Goal: Task Accomplishment & Management: Complete application form

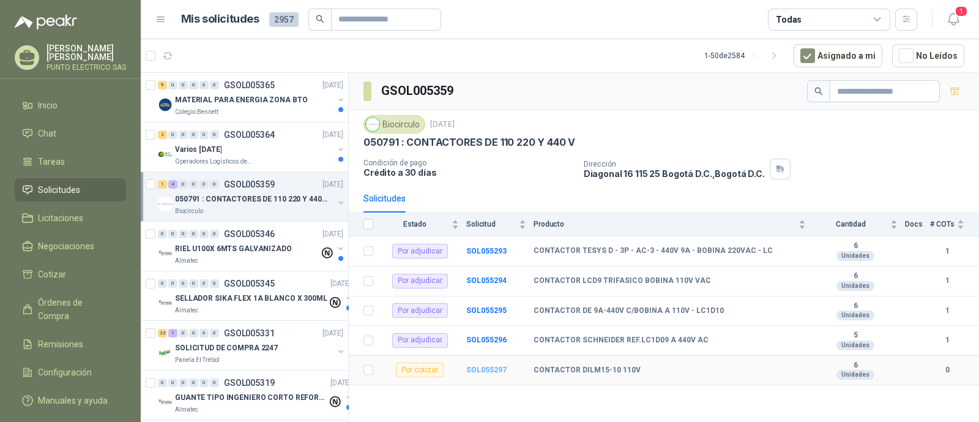
click at [482, 366] on b "SOL055297" at bounding box center [486, 369] width 40 height 9
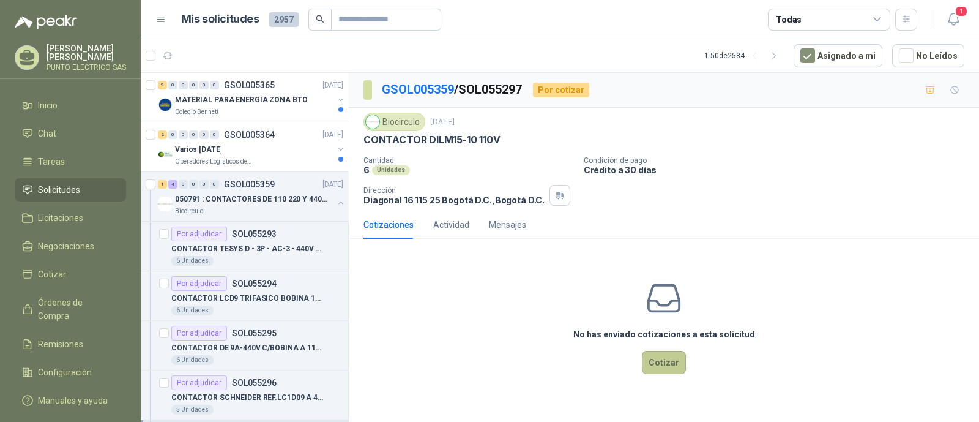
click at [663, 355] on button "Cotizar" at bounding box center [664, 362] width 44 height 23
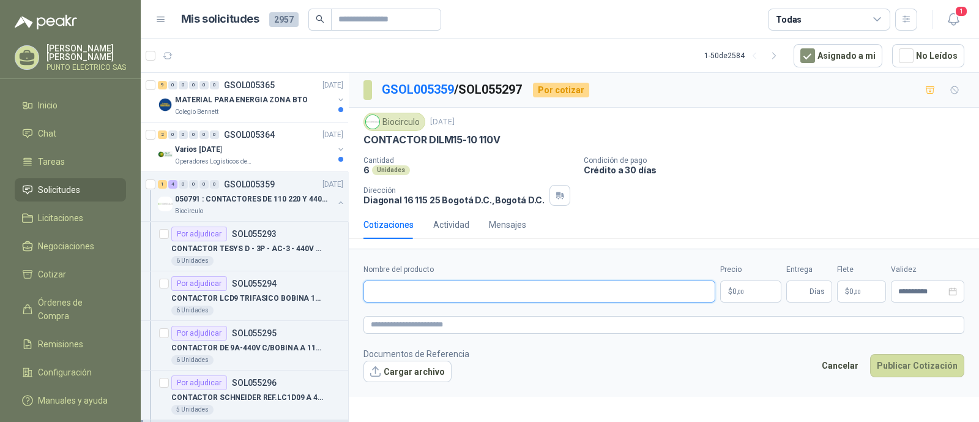
click at [419, 294] on input "Nombre del producto" at bounding box center [539, 291] width 352 height 22
drag, startPoint x: 565, startPoint y: 292, endPoint x: 319, endPoint y: 292, distance: 245.3
click at [320, 292] on div "9 0 0 0 0 0 GSOL005365 10/09/25 MATERIAL PARA ENERGIA ZONA BTO Colegio Bennett …" at bounding box center [560, 249] width 838 height 354
type input "**********"
click at [523, 329] on textarea at bounding box center [663, 325] width 601 height 18
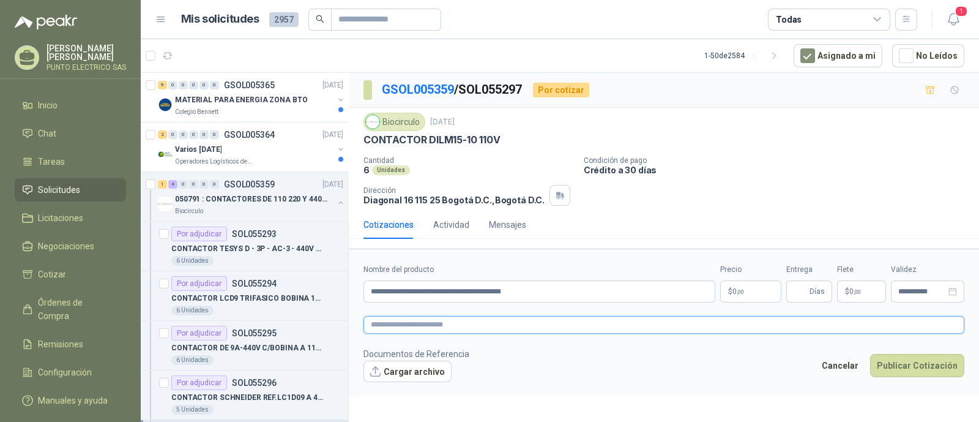
paste textarea "**********"
type textarea "**********"
click at [742, 292] on body "Julian Gaviria PUNTO ELECTRICO SAS Inicio Chat Tareas Solicitudes Licitaciones …" at bounding box center [489, 211] width 979 height 422
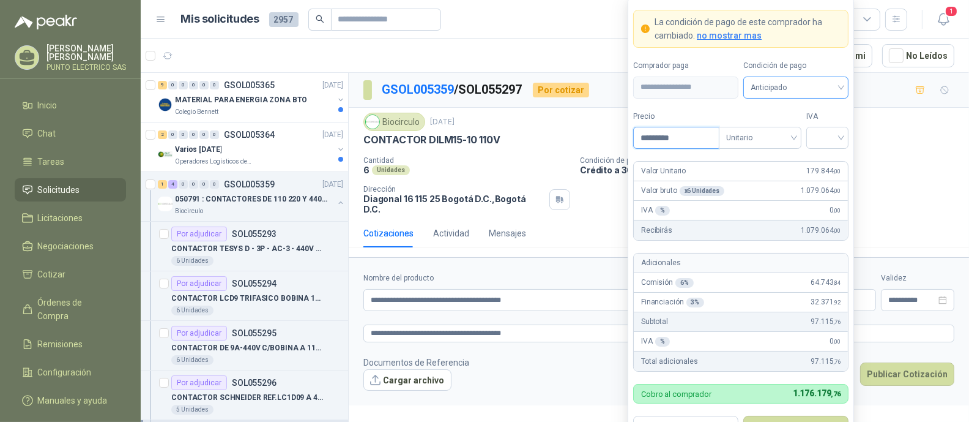
click at [841, 87] on span "Anticipado" at bounding box center [796, 87] width 91 height 18
type input "*********"
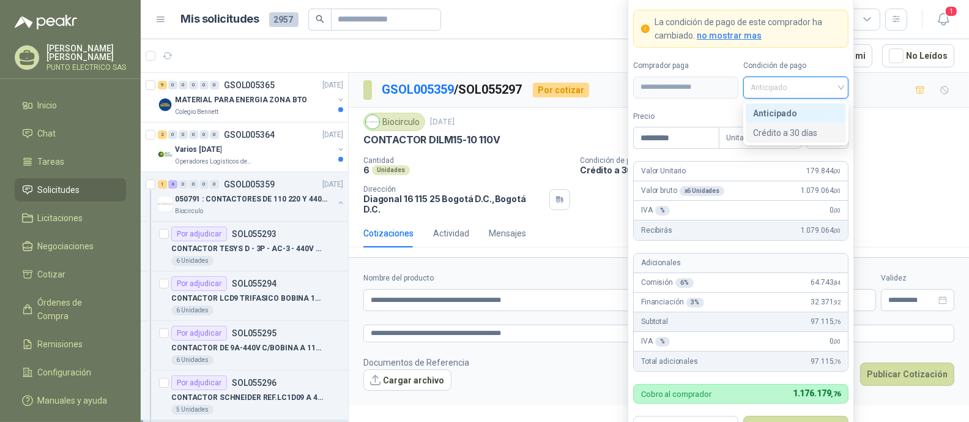
click at [799, 129] on div "Crédito a 30 días" at bounding box center [796, 132] width 86 height 13
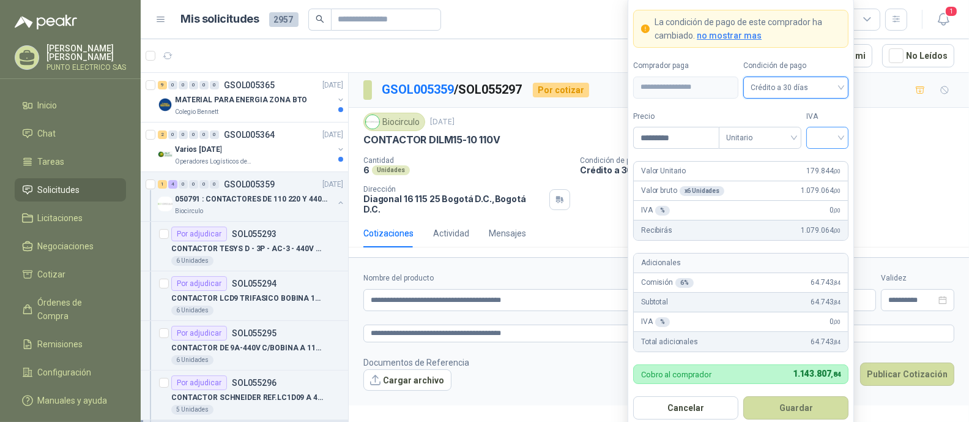
click at [842, 138] on div at bounding box center [827, 138] width 42 height 22
click at [830, 160] on div "19%" at bounding box center [827, 163] width 23 height 13
click at [795, 411] on button "Guardar" at bounding box center [795, 407] width 105 height 23
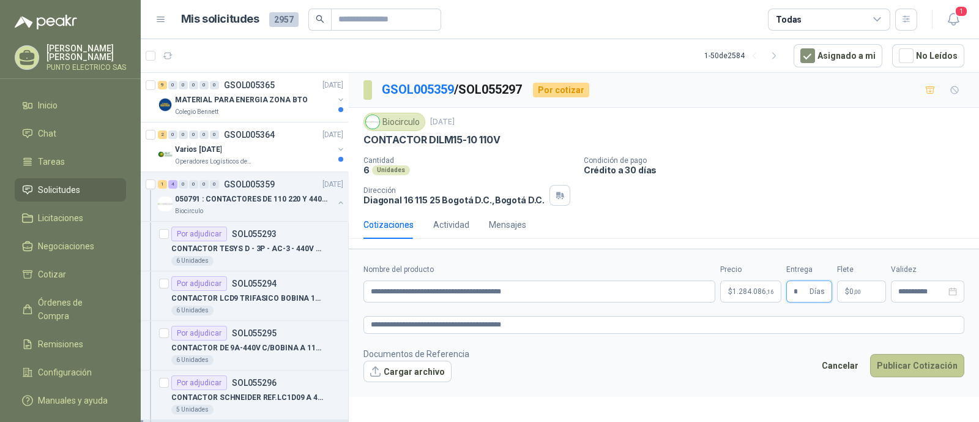
type input "*"
click at [906, 359] on button "Publicar Cotización" at bounding box center [917, 365] width 94 height 23
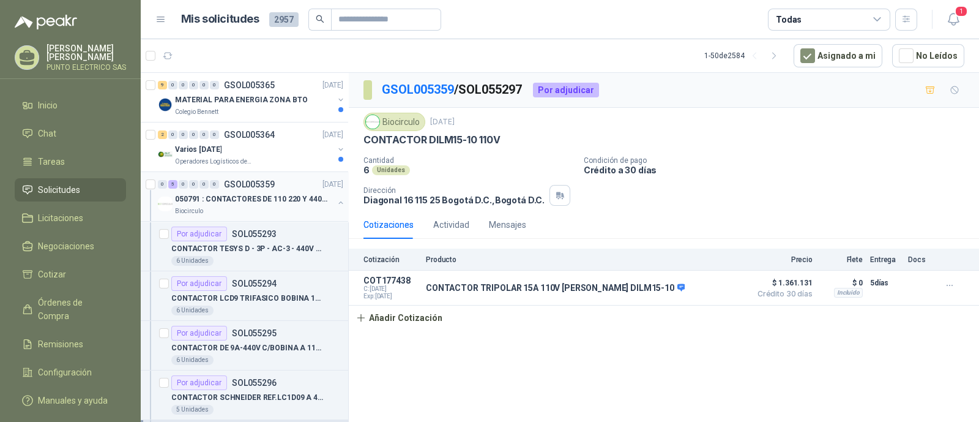
click at [336, 203] on button "button" at bounding box center [341, 203] width 10 height 10
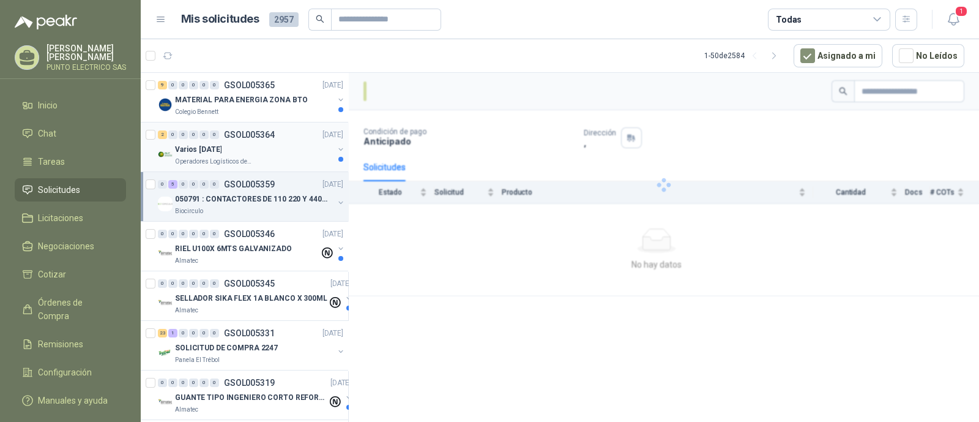
click at [238, 144] on div "Varios Sept 10" at bounding box center [254, 149] width 158 height 15
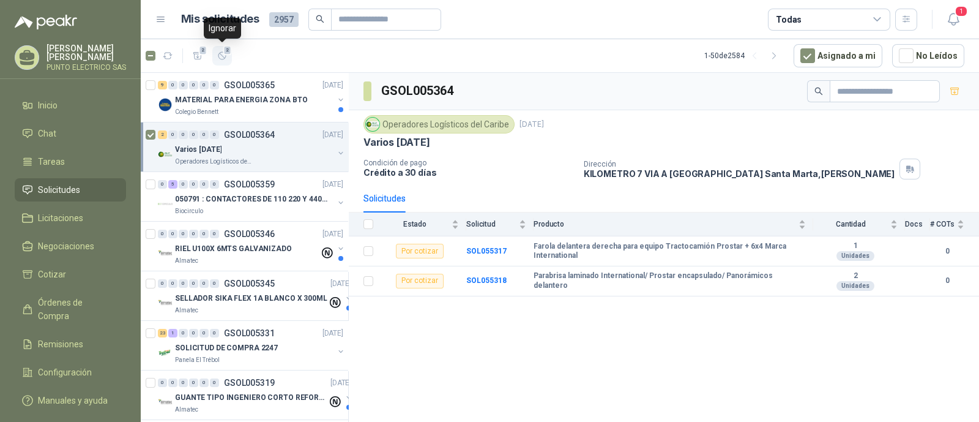
click at [223, 54] on icon "button" at bounding box center [222, 56] width 10 height 10
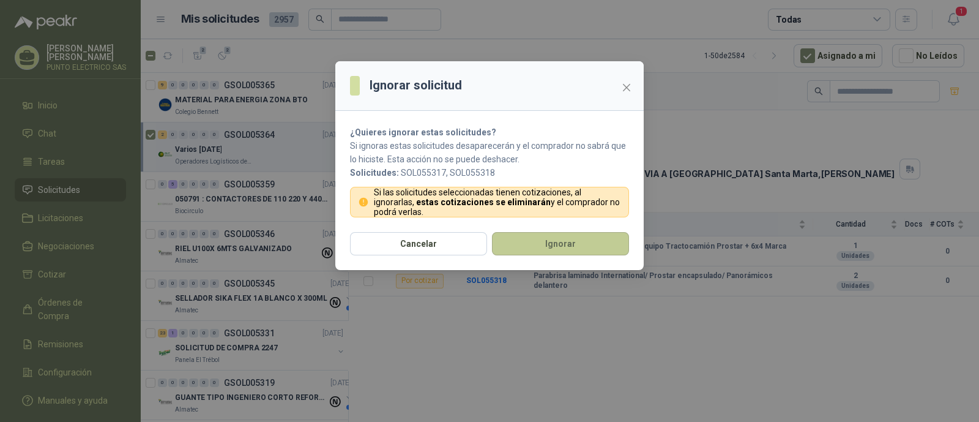
click at [565, 247] on button "Ignorar" at bounding box center [560, 243] width 137 height 23
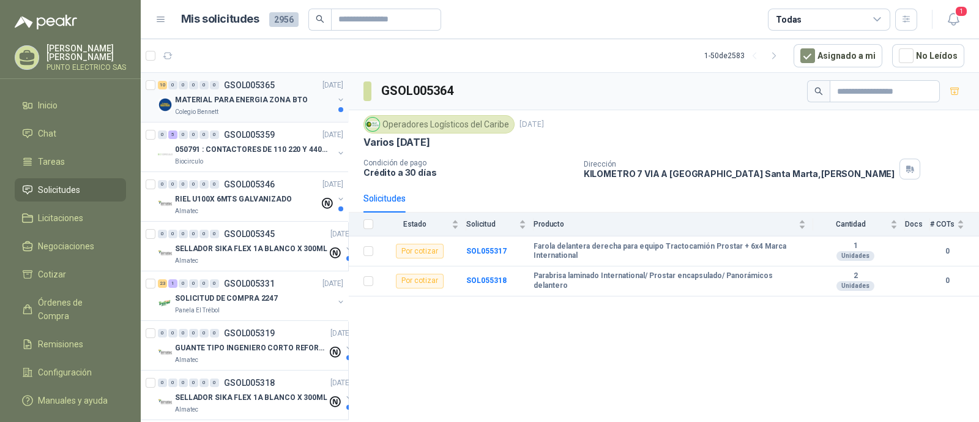
click at [255, 117] on div "10 0 0 0 0 0 GSOL005365 10/09/25 MATERIAL PARA ENERGIA ZONA BTO Colegio Bennett" at bounding box center [244, 98] width 207 height 50
click at [260, 108] on div "Colegio Bennett" at bounding box center [254, 112] width 158 height 10
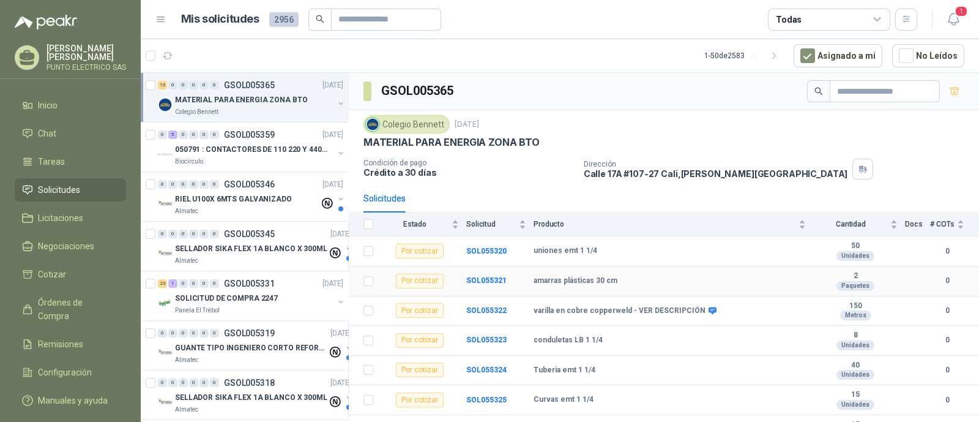
scroll to position [107, 0]
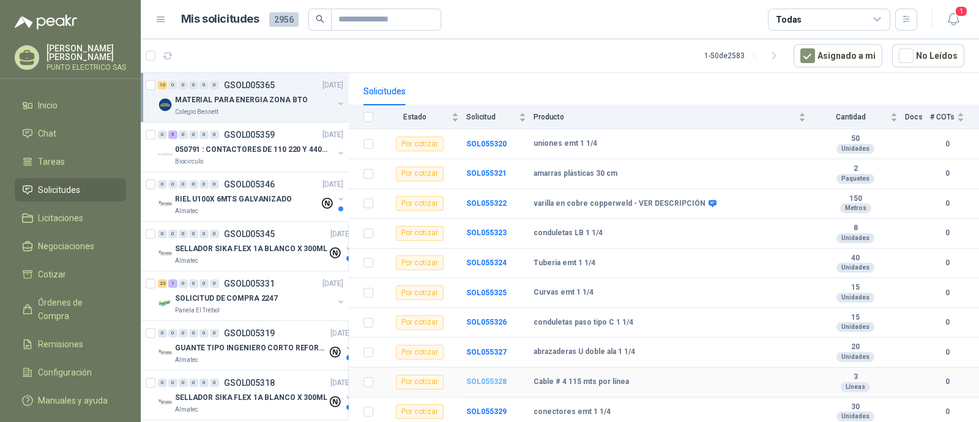
click at [491, 381] on b "SOL055328" at bounding box center [486, 381] width 40 height 9
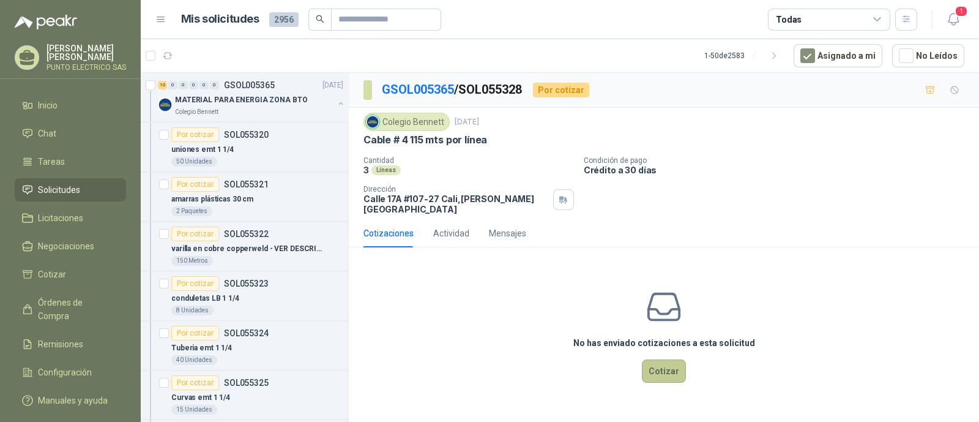
click at [672, 367] on button "Cotizar" at bounding box center [664, 370] width 44 height 23
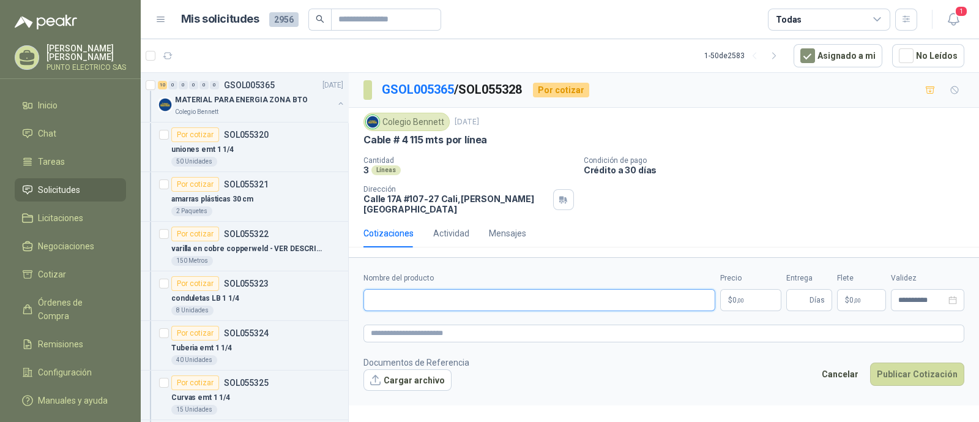
click at [421, 289] on input "Nombre del producto" at bounding box center [539, 300] width 352 height 22
type input "**********"
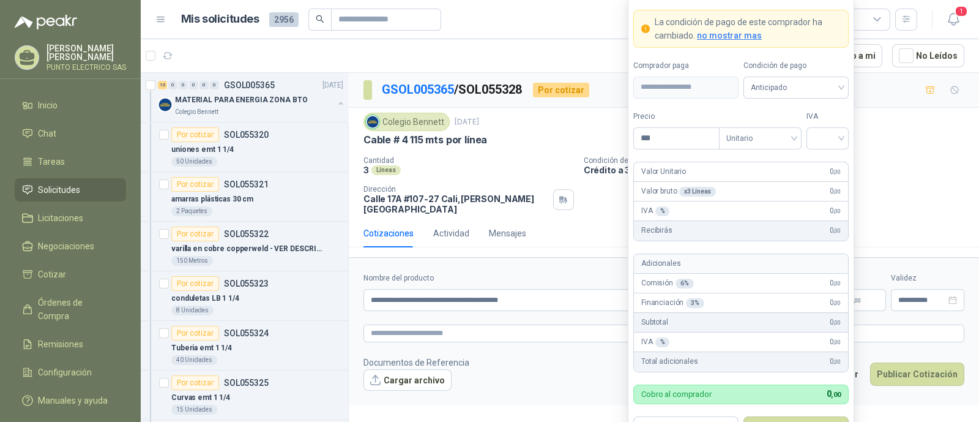
click at [742, 292] on body "Julian Gaviria PUNTO ELECTRICO SAS Inicio Chat Tareas Solicitudes Licitaciones …" at bounding box center [489, 211] width 979 height 422
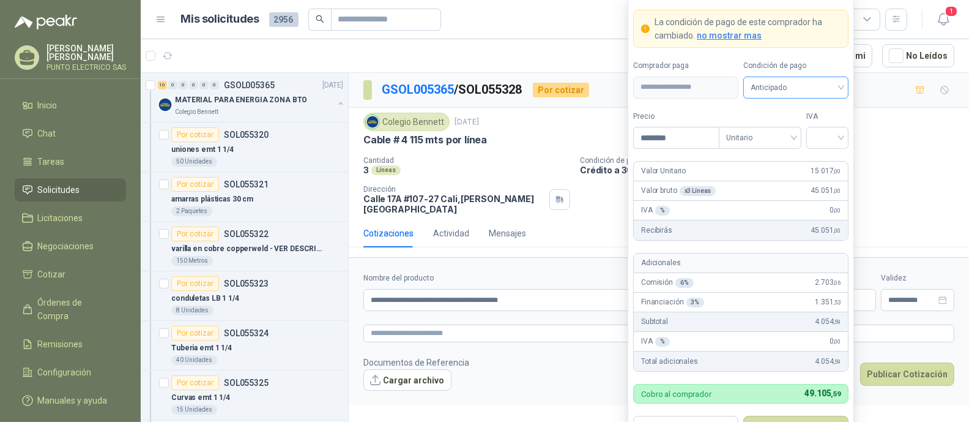
click at [841, 87] on span "Anticipado" at bounding box center [796, 87] width 91 height 18
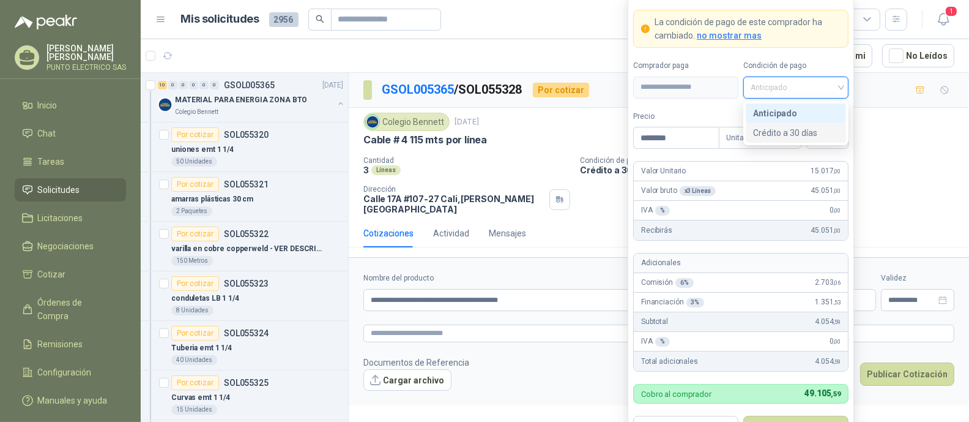
click at [784, 134] on div "Crédito a 30 días" at bounding box center [796, 132] width 86 height 13
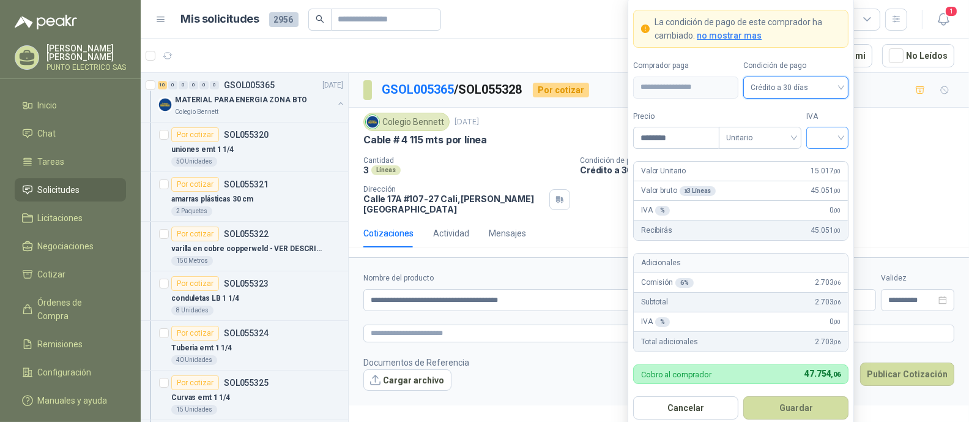
click at [839, 136] on input "search" at bounding box center [828, 136] width 28 height 18
click at [817, 161] on div "19%" at bounding box center [827, 163] width 23 height 13
click at [693, 138] on input "********" at bounding box center [676, 137] width 85 height 21
type input "*"
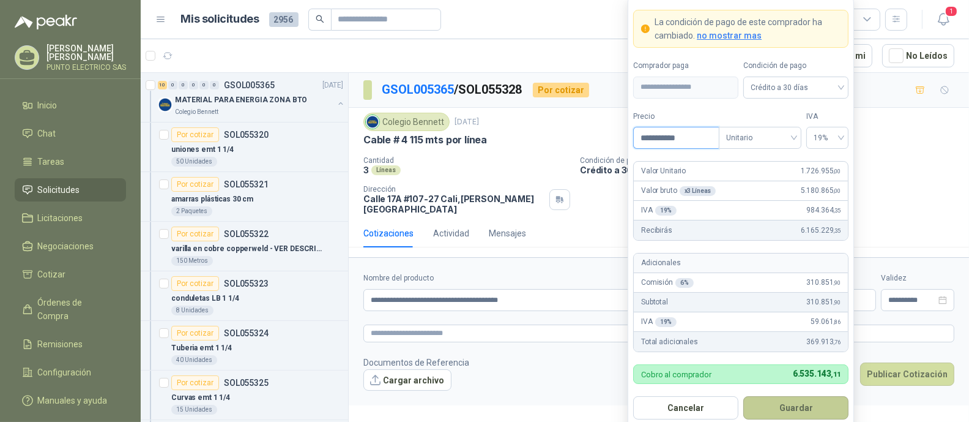
type input "**********"
click at [799, 403] on button "Guardar" at bounding box center [795, 407] width 105 height 23
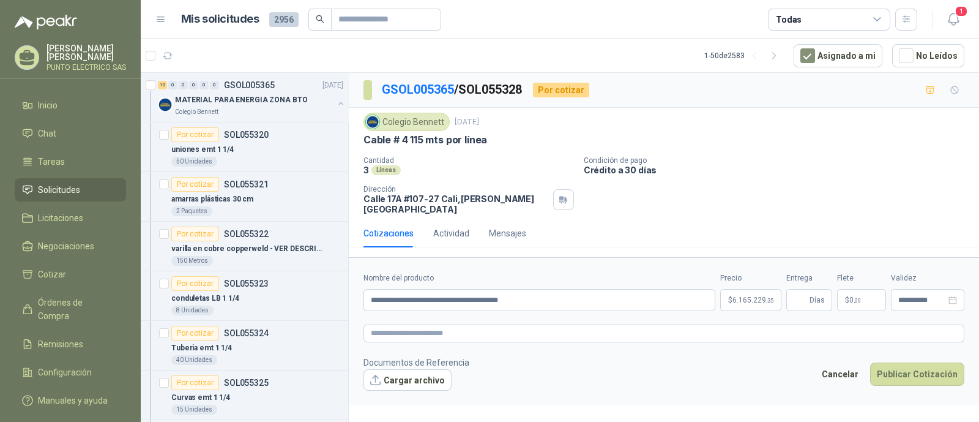
click at [693, 359] on footer "Documentos de Referencia Cargar archivo Cancelar Publicar Cotización" at bounding box center [663, 372] width 601 height 35
click at [804, 297] on input "Entrega" at bounding box center [800, 299] width 13 height 21
type input "*"
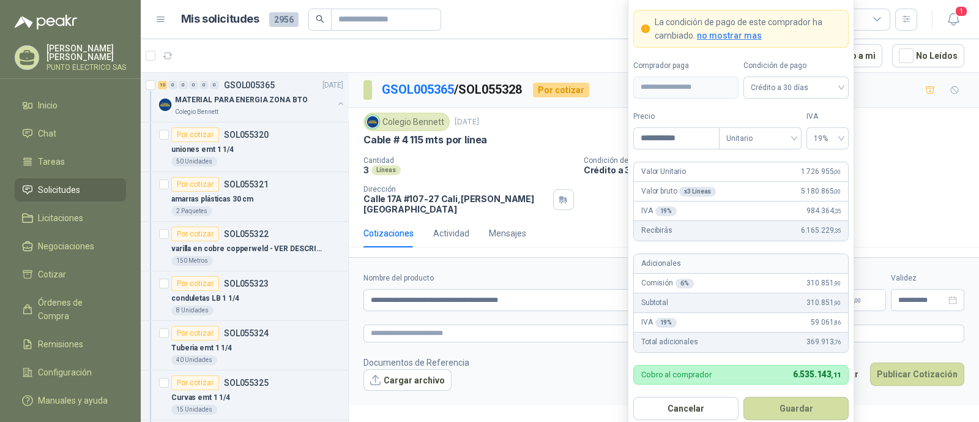
click at [738, 284] on body "Julian Gaviria PUNTO ELECTRICO SAS Inicio Chat Tareas Solicitudes Licitaciones …" at bounding box center [489, 211] width 979 height 422
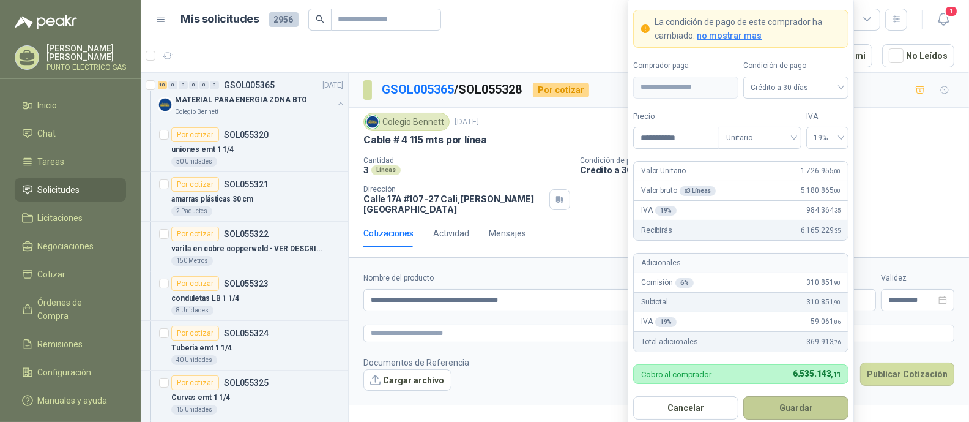
click at [795, 411] on button "Guardar" at bounding box center [795, 407] width 105 height 23
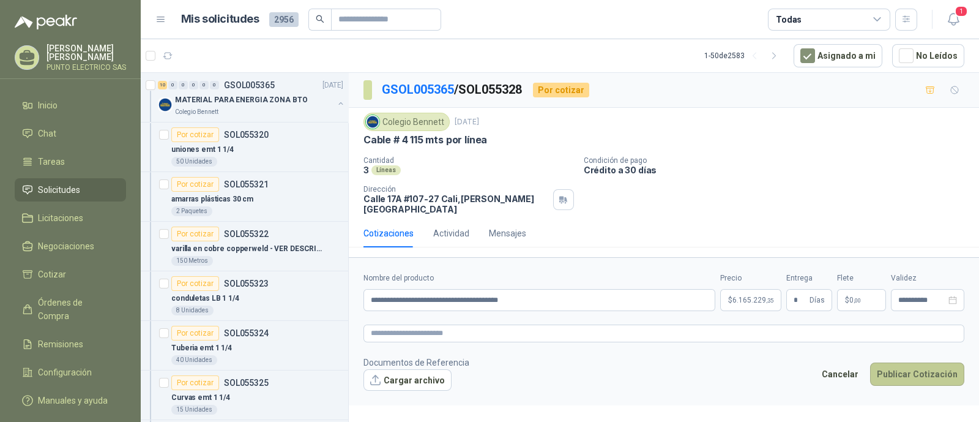
click at [917, 368] on button "Publicar Cotización" at bounding box center [917, 373] width 94 height 23
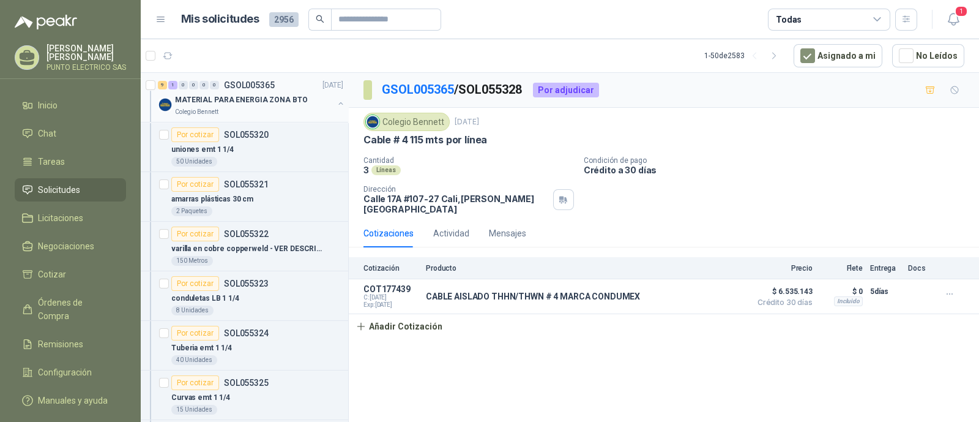
click at [336, 102] on button "button" at bounding box center [341, 104] width 10 height 10
